Goal: Information Seeking & Learning: Learn about a topic

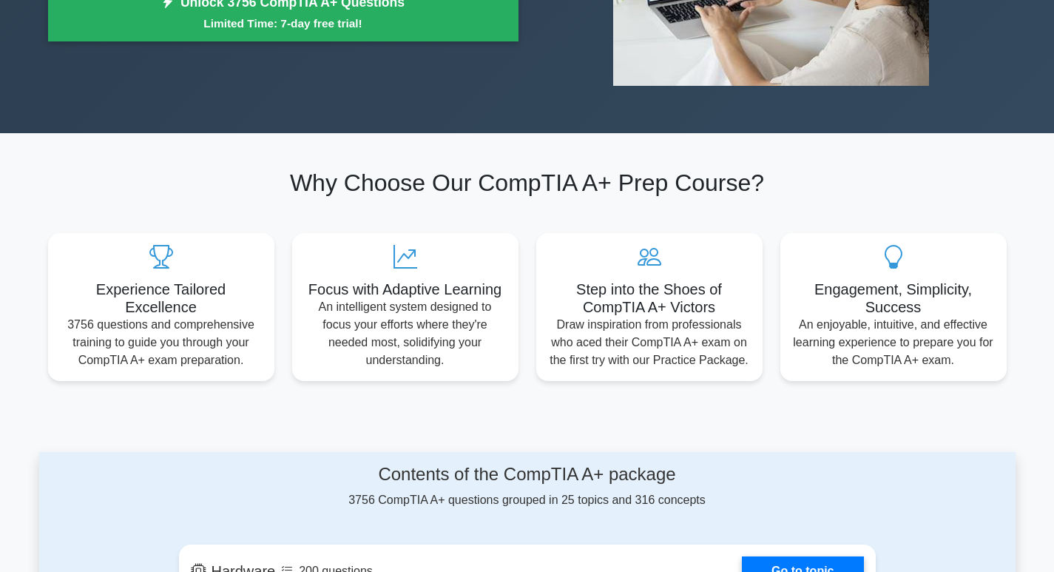
scroll to position [444, 0]
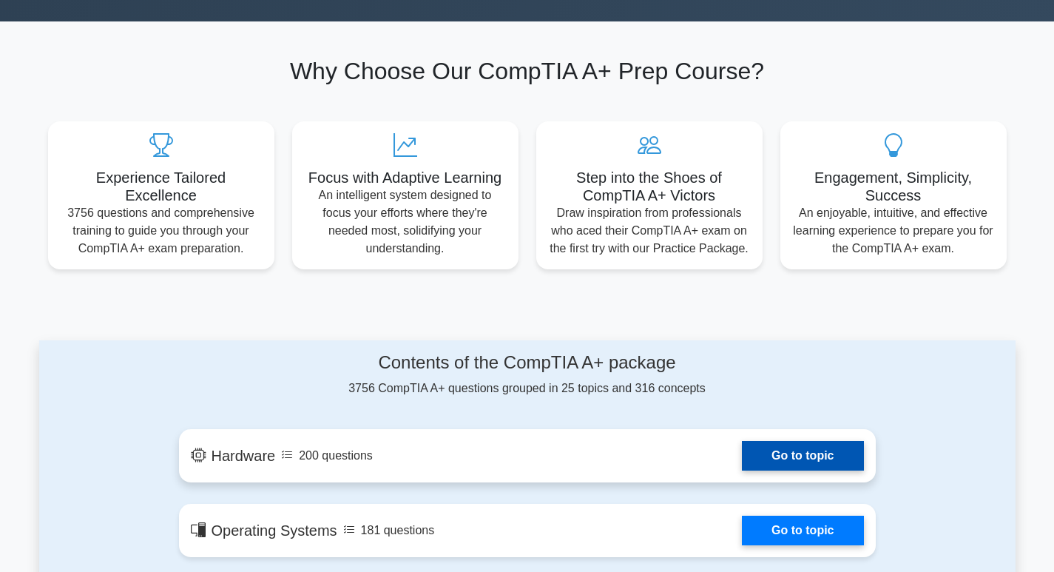
click at [742, 441] on link "Go to topic" at bounding box center [802, 456] width 121 height 30
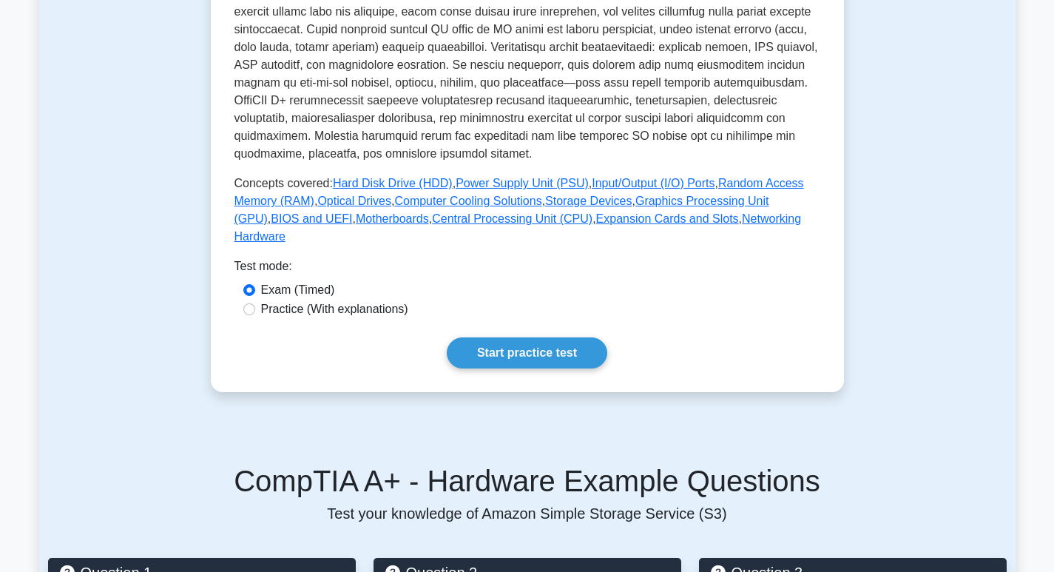
scroll to position [518, 0]
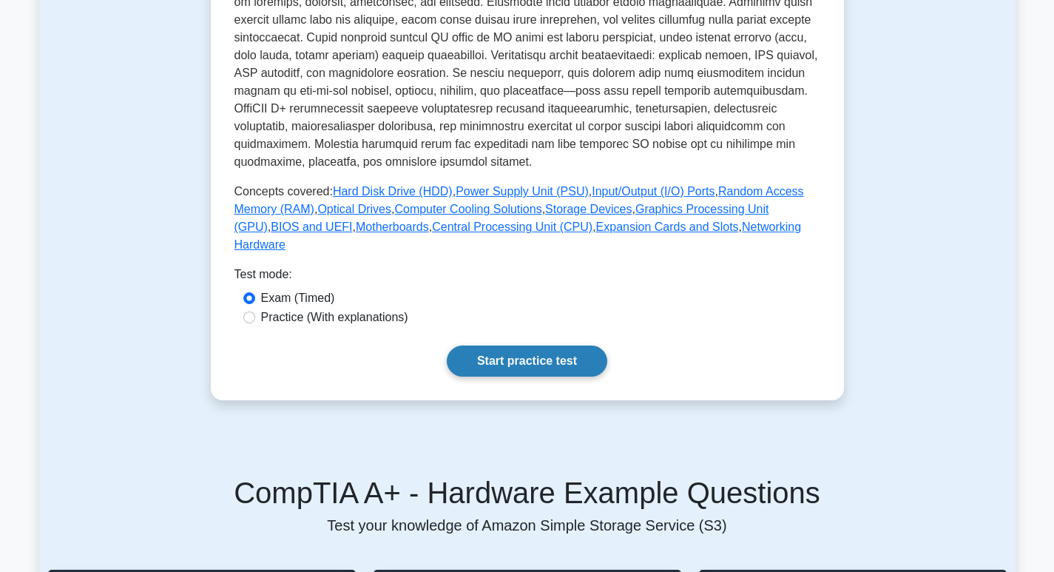
click at [447, 345] on link "Start practice test" at bounding box center [527, 360] width 160 height 31
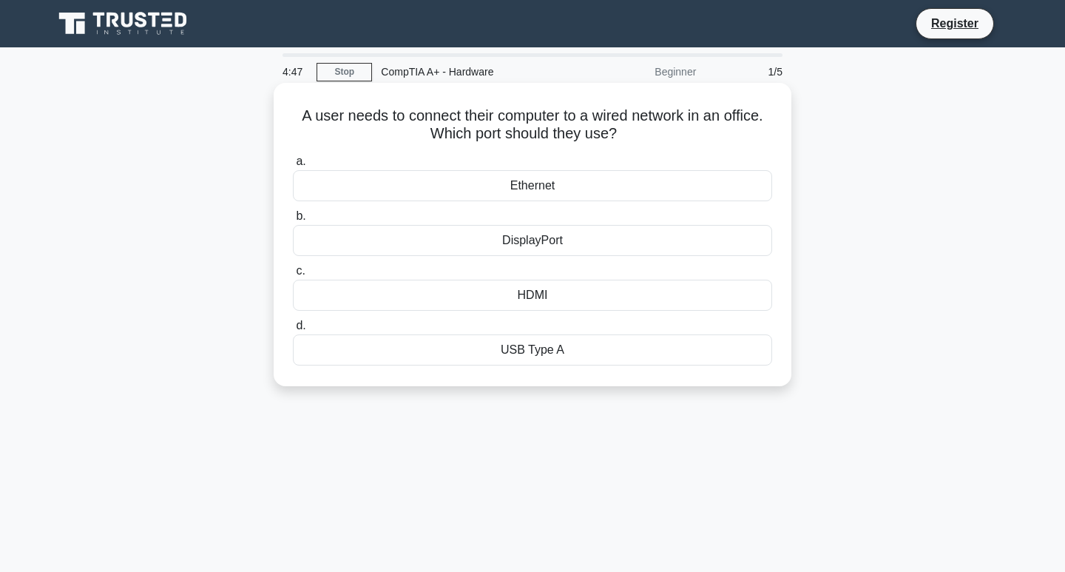
click at [551, 179] on div "Ethernet" at bounding box center [532, 185] width 479 height 31
click at [293, 166] on input "a. Ethernet" at bounding box center [293, 162] width 0 height 10
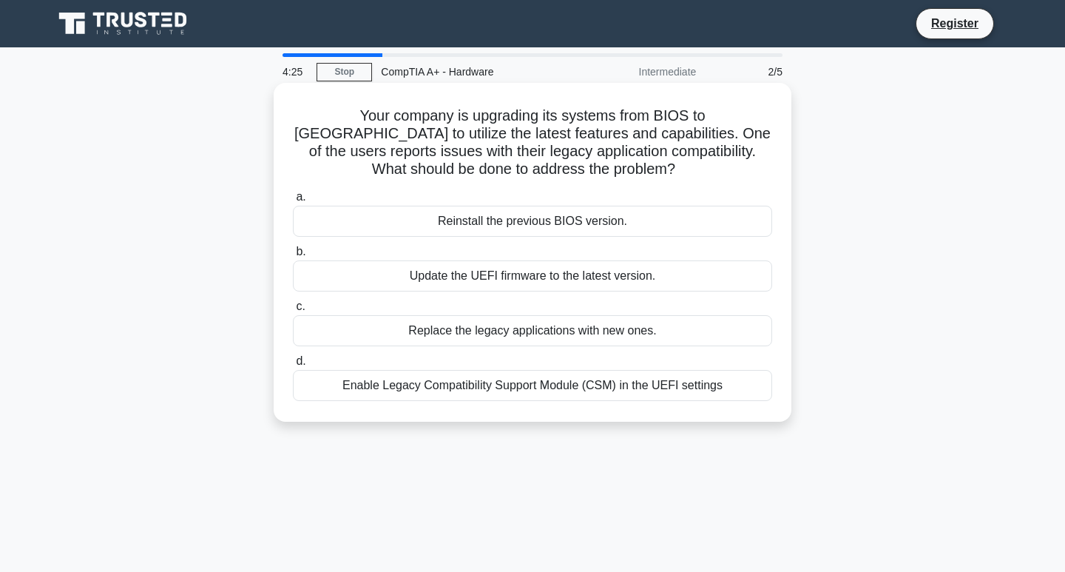
click at [549, 380] on div "Enable Legacy Compatibility Support Module (CSM) in the UEFI settings" at bounding box center [532, 385] width 479 height 31
click at [293, 366] on input "d. Enable Legacy Compatibility Support Module (CSM) in the UEFI settings" at bounding box center [293, 361] width 0 height 10
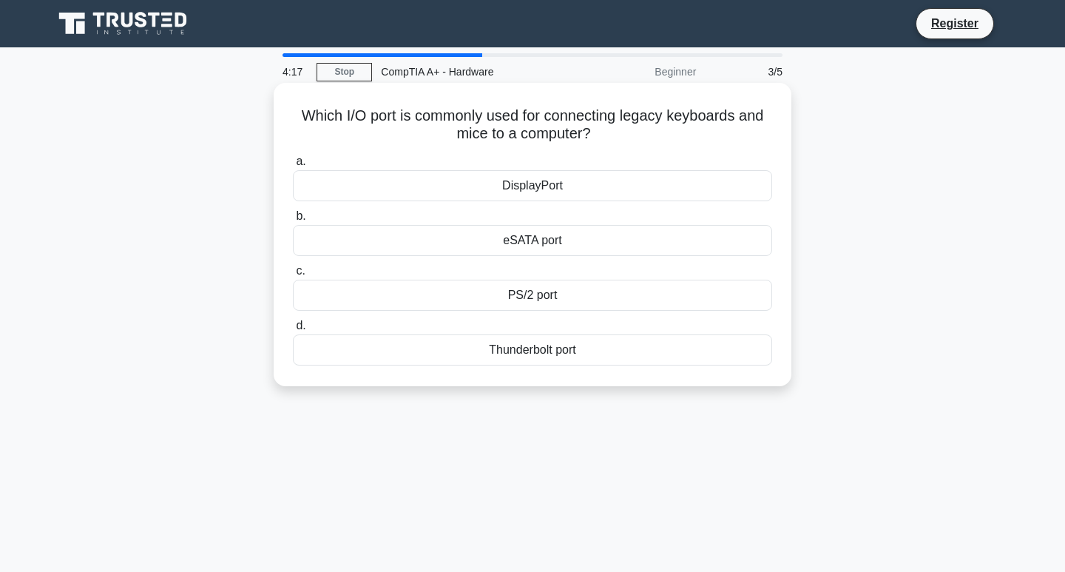
click at [515, 287] on div "PS/2 port" at bounding box center [532, 295] width 479 height 31
click at [293, 276] on input "c. PS/2 port" at bounding box center [293, 271] width 0 height 10
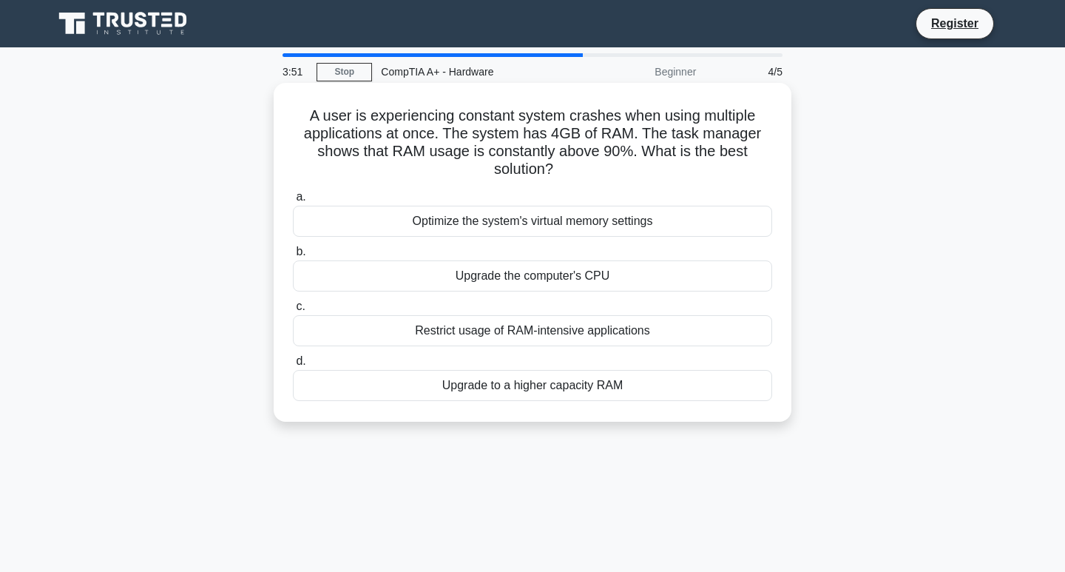
click at [552, 210] on div "Optimize the system's virtual memory settings" at bounding box center [532, 221] width 479 height 31
click at [293, 202] on input "a. Optimize the system's virtual memory settings" at bounding box center [293, 197] width 0 height 10
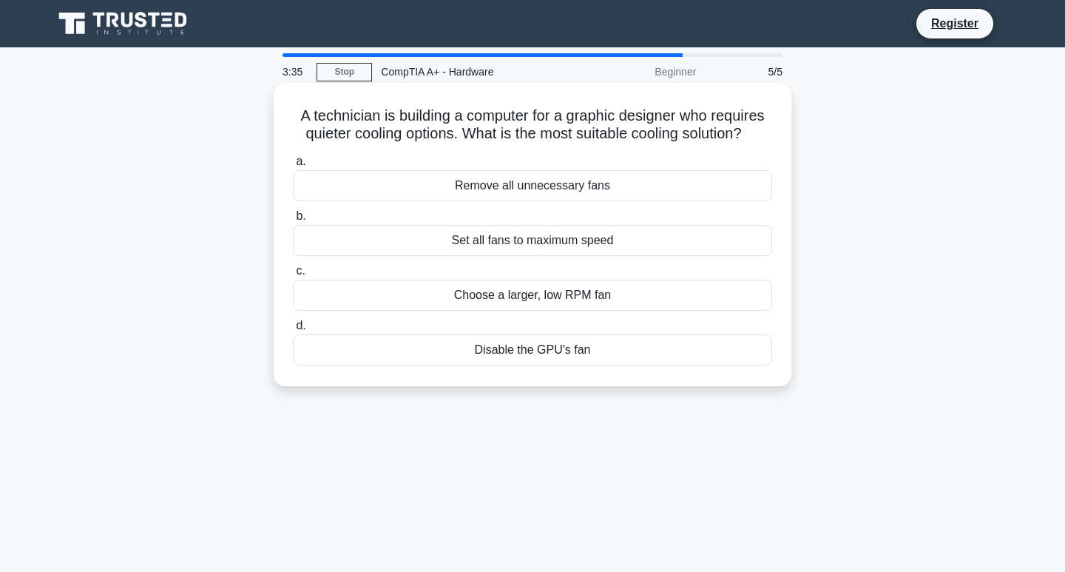
click at [544, 290] on div "Choose a larger, low RPM fan" at bounding box center [532, 295] width 479 height 31
click at [293, 276] on input "c. Choose a larger, low RPM fan" at bounding box center [293, 271] width 0 height 10
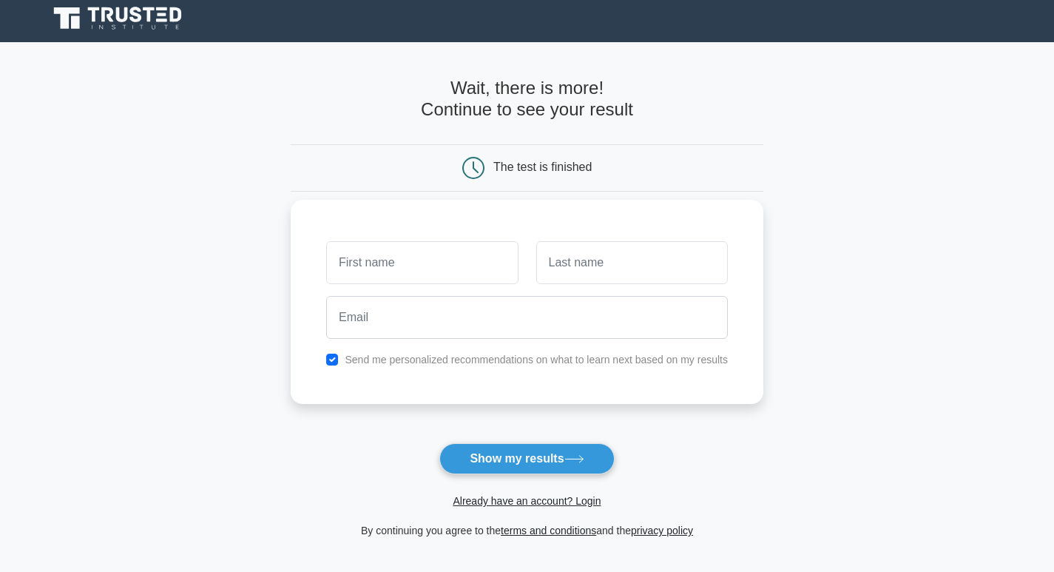
scroll to position [153, 0]
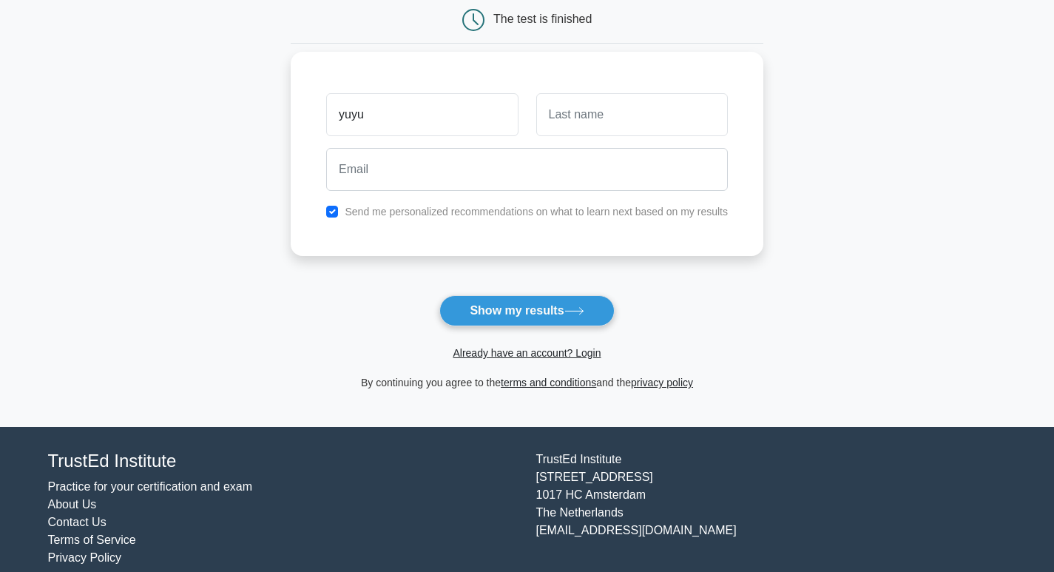
type input "yuyu"
click at [558, 105] on input "text" at bounding box center [632, 114] width 192 height 43
type input "tyuty"
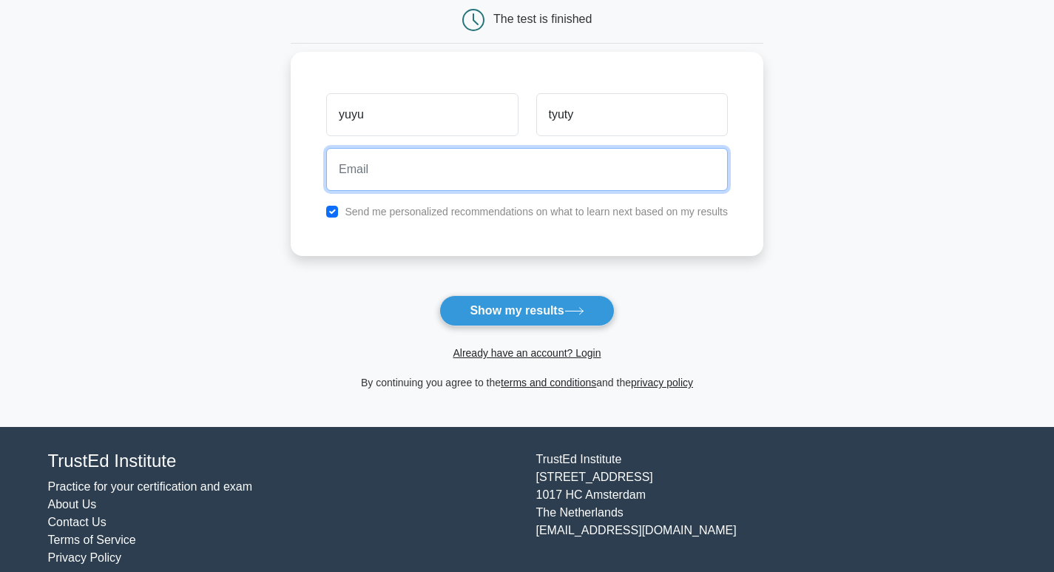
click at [522, 167] on input "email" at bounding box center [527, 169] width 402 height 43
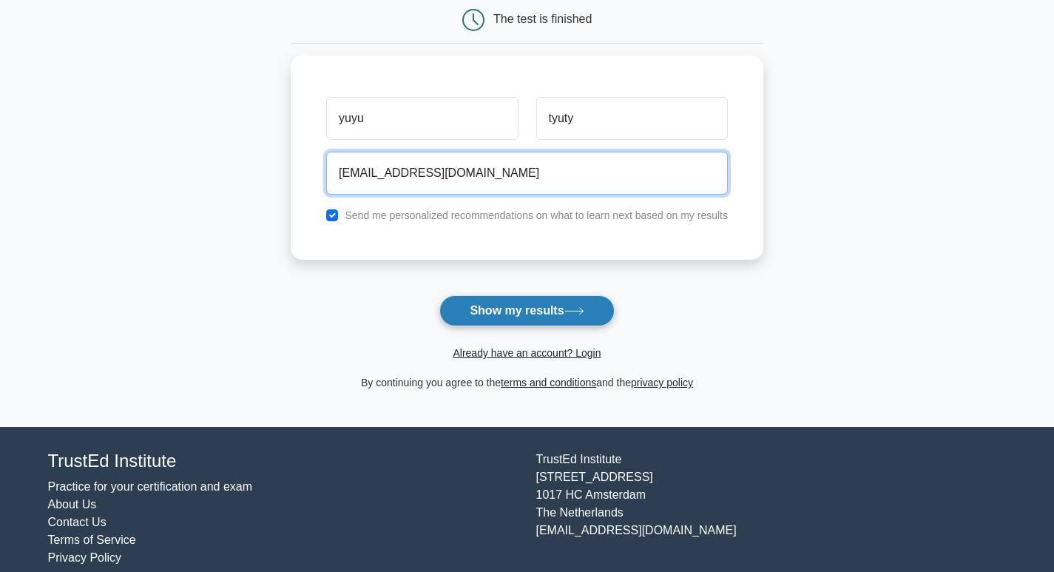
type input "[EMAIL_ADDRESS][DOMAIN_NAME]"
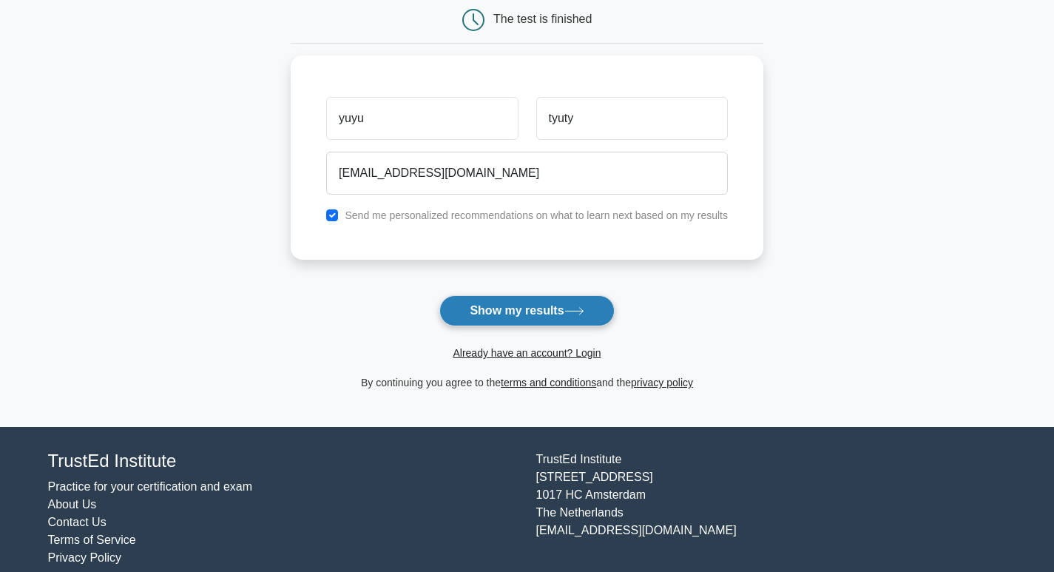
click at [540, 295] on button "Show my results" at bounding box center [526, 310] width 175 height 31
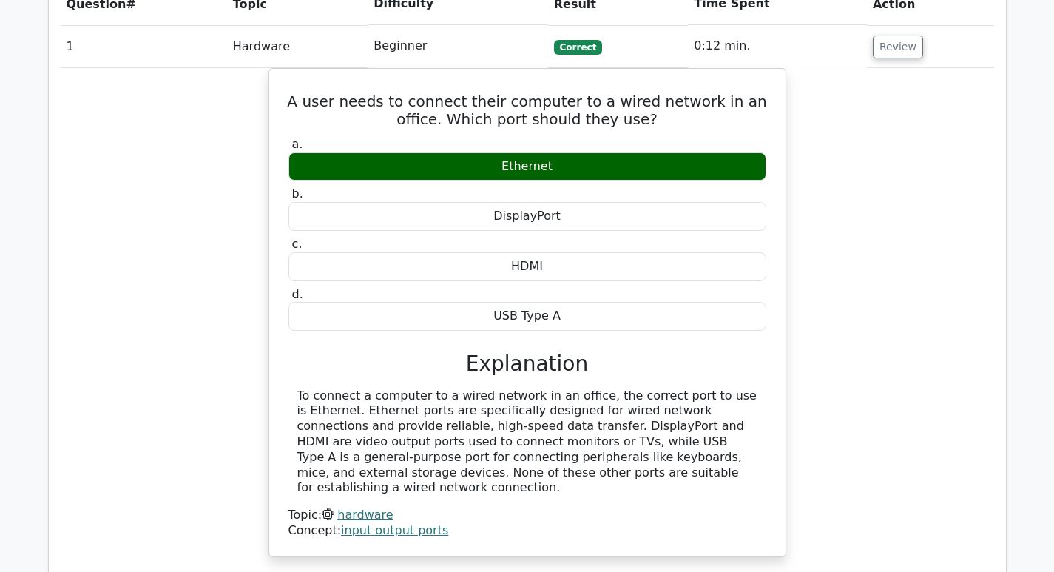
scroll to position [1109, 0]
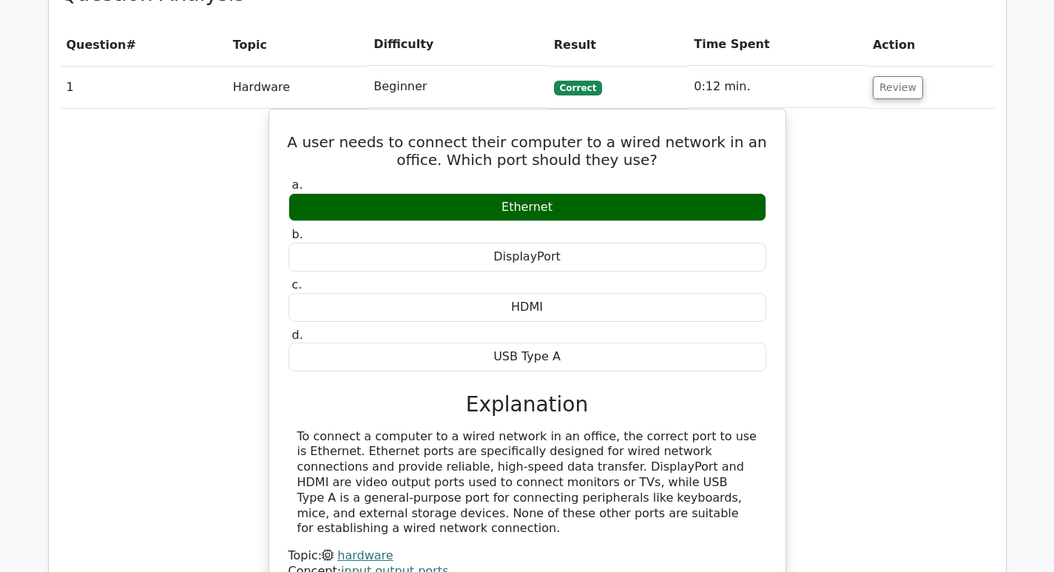
scroll to position [1236, 0]
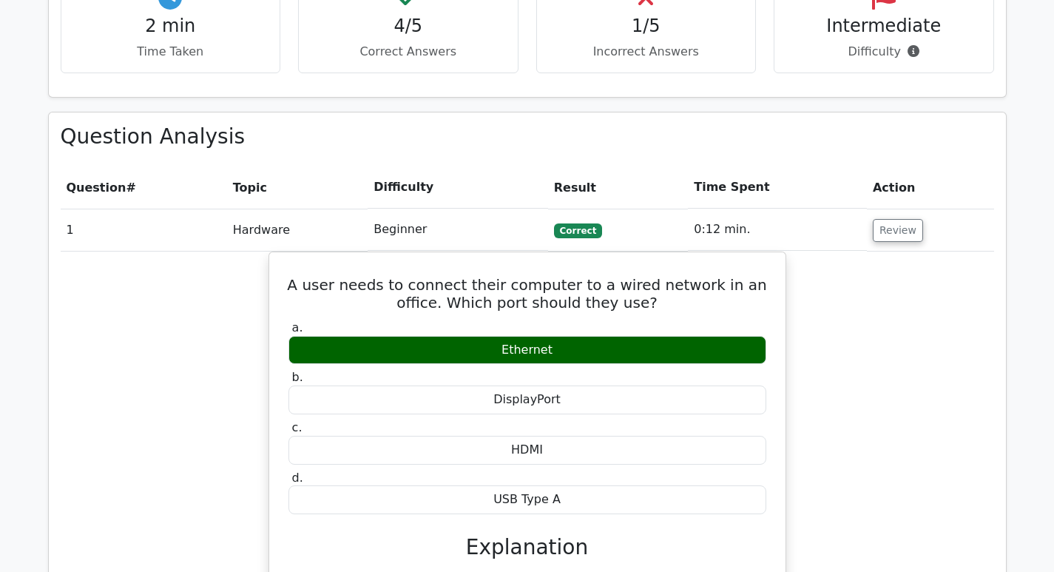
scroll to position [1089, 0]
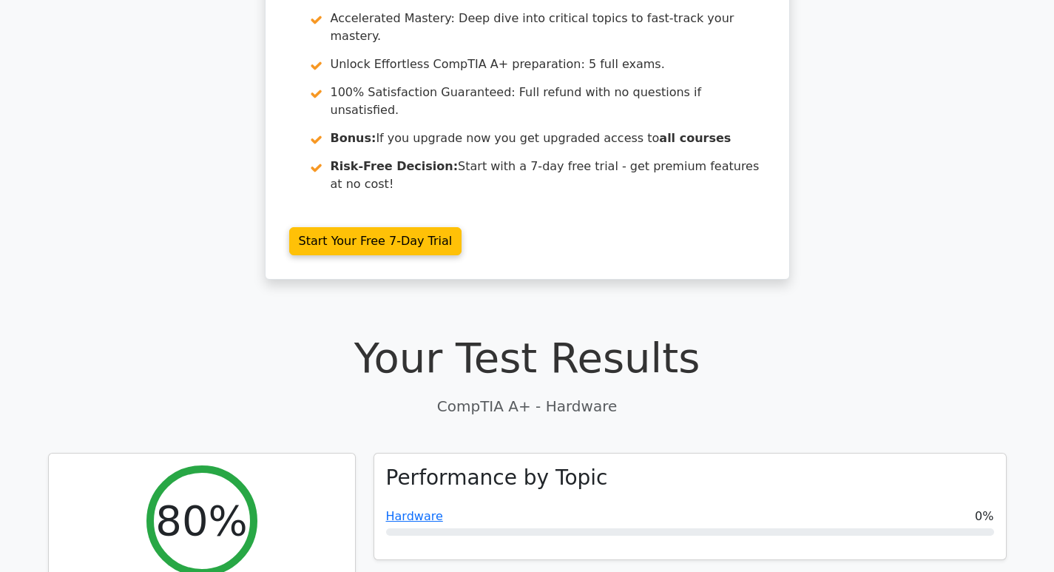
scroll to position [53, 0]
